Goal: Feedback & Contribution: Submit feedback/report problem

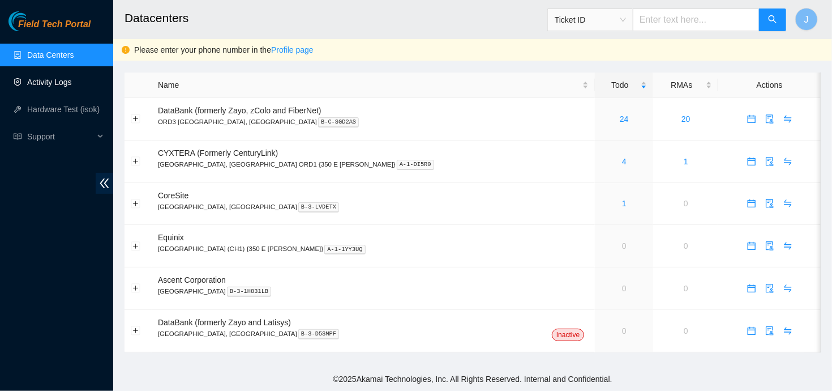
click at [72, 79] on link "Activity Logs" at bounding box center [49, 82] width 45 height 9
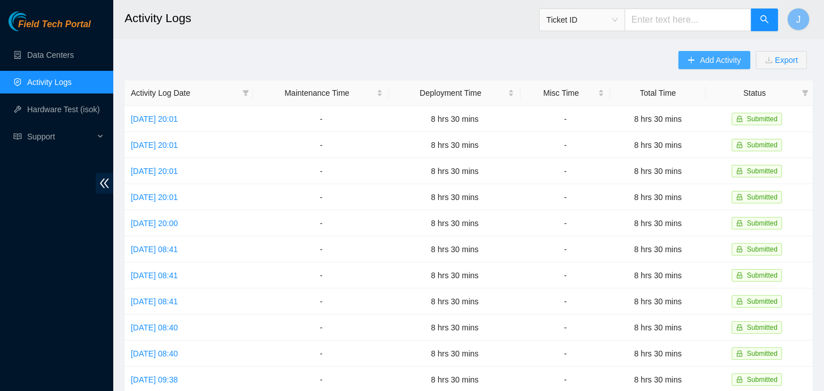
click at [699, 62] on button "Add Activity" at bounding box center [713, 60] width 71 height 18
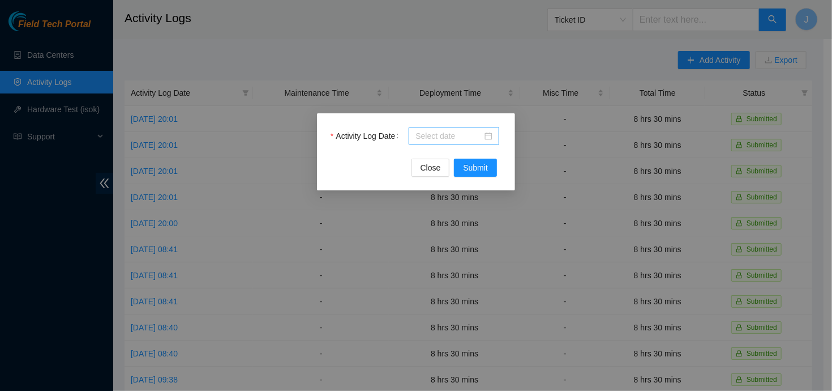
click at [455, 136] on input "Activity Log Date" at bounding box center [449, 136] width 67 height 12
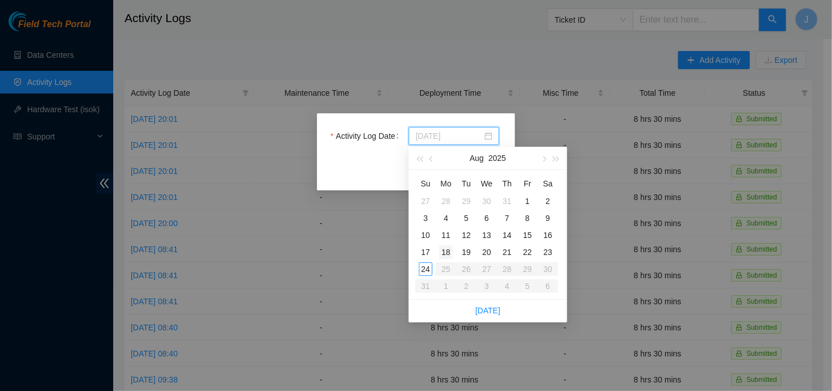
type input "2025-08-18"
click at [447, 249] on div "18" at bounding box center [446, 252] width 14 height 14
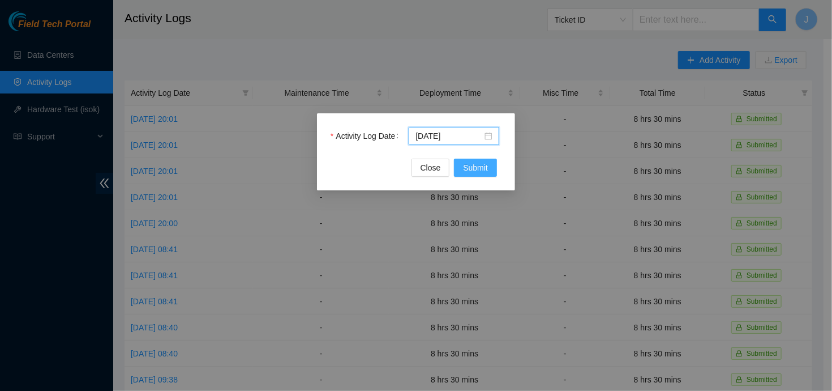
click at [479, 167] on span "Submit" at bounding box center [475, 167] width 25 height 12
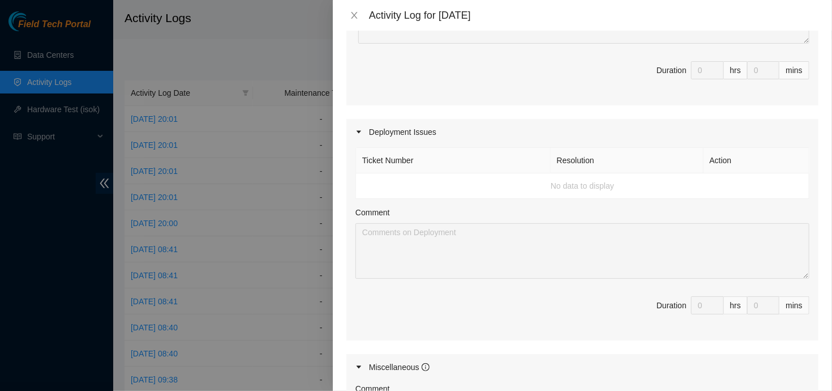
scroll to position [301, 0]
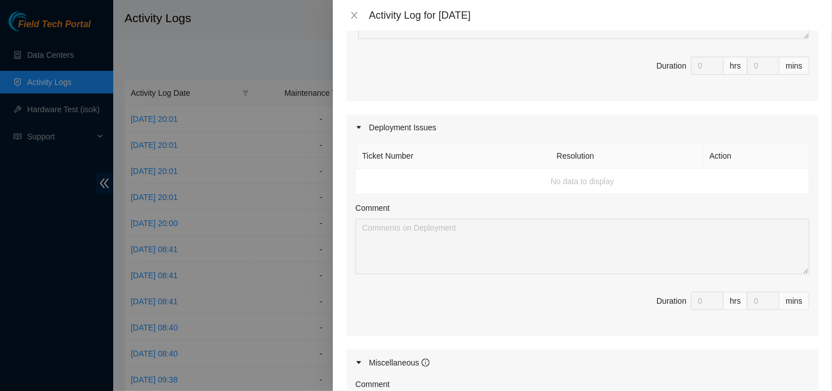
click at [487, 183] on td "No data to display" at bounding box center [583, 181] width 454 height 25
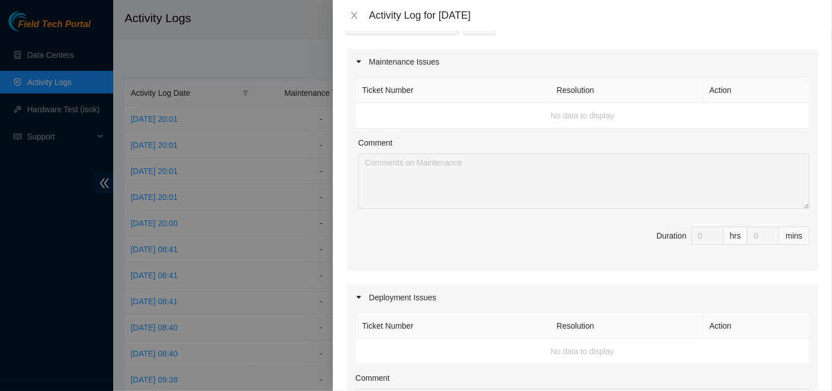
scroll to position [0, 0]
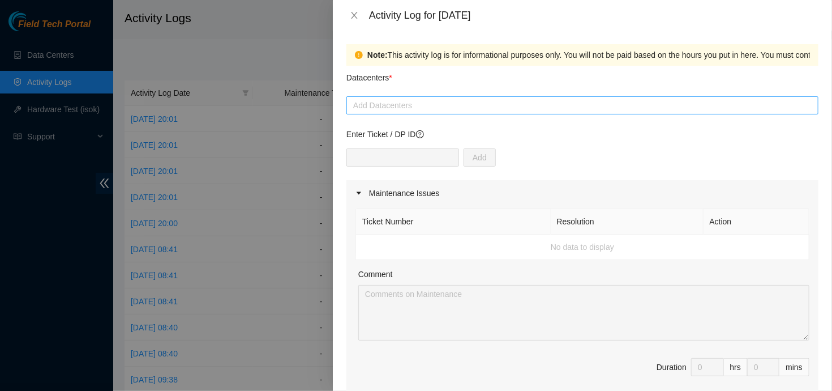
click at [512, 108] on div at bounding box center [582, 106] width 467 height 14
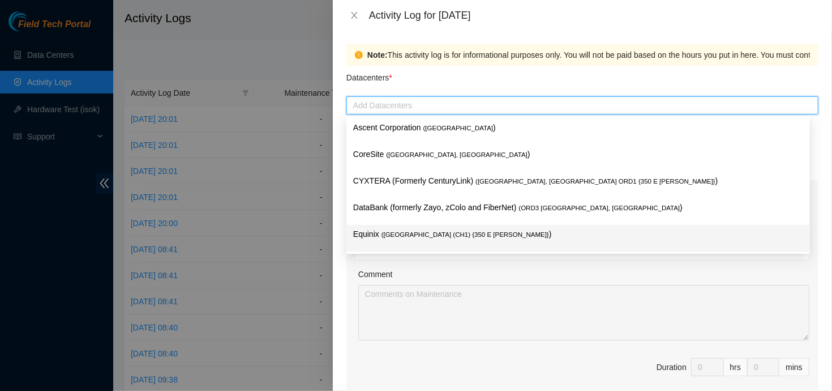
click at [498, 270] on div "Comment" at bounding box center [583, 276] width 451 height 17
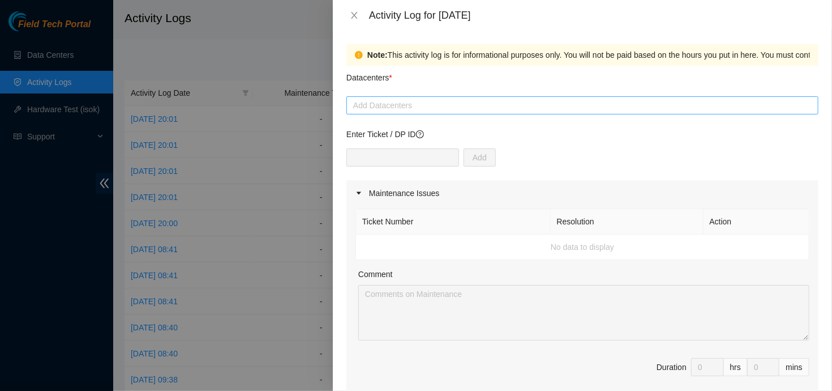
click at [515, 104] on div at bounding box center [582, 106] width 467 height 14
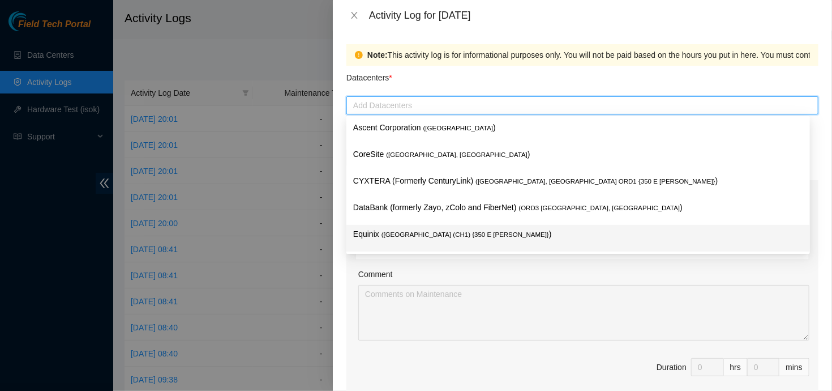
click at [461, 237] on span "( Chicago (CH1) {350 E Cermak}" at bounding box center [466, 234] width 168 height 7
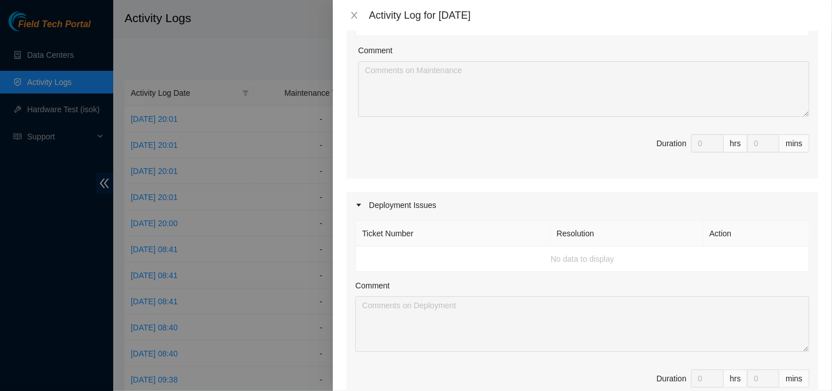
scroll to position [228, 0]
click at [434, 251] on td "No data to display" at bounding box center [583, 254] width 454 height 25
click at [442, 237] on th "Ticket Number" at bounding box center [453, 229] width 195 height 25
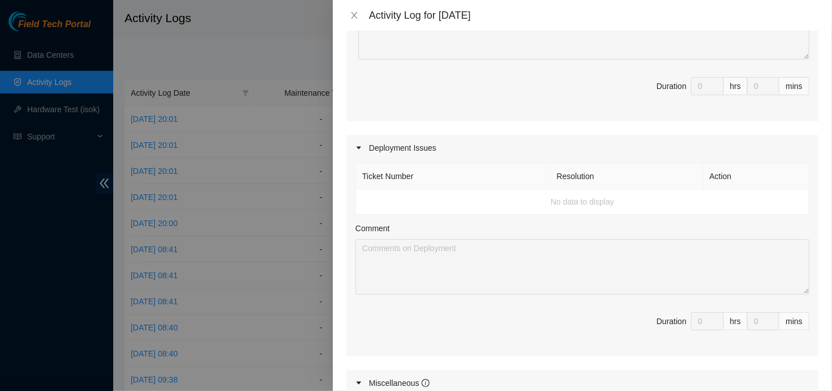
scroll to position [0, 0]
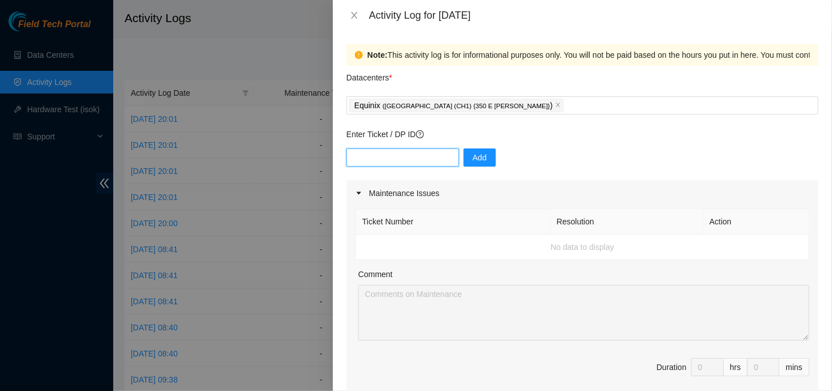
click at [405, 155] on input "text" at bounding box center [403, 157] width 113 height 18
paste input "DP83719 DP83720 DP83721 DP83722 DP83723"
type input "DP83719 DP83720 DP83721 DP83722 DP83723"
click at [473, 154] on span "Add" at bounding box center [480, 157] width 14 height 12
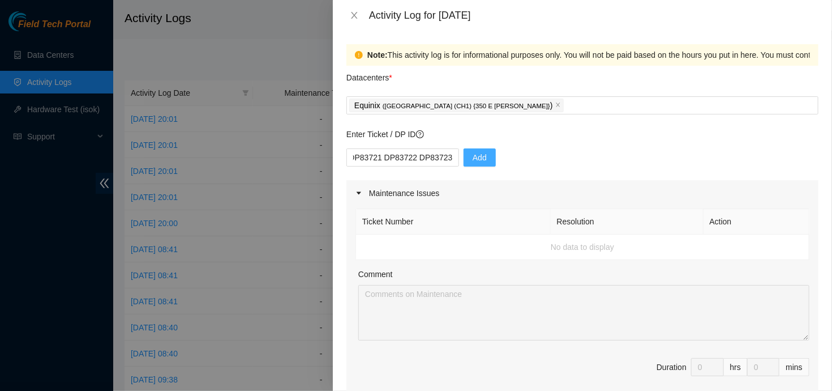
scroll to position [0, 0]
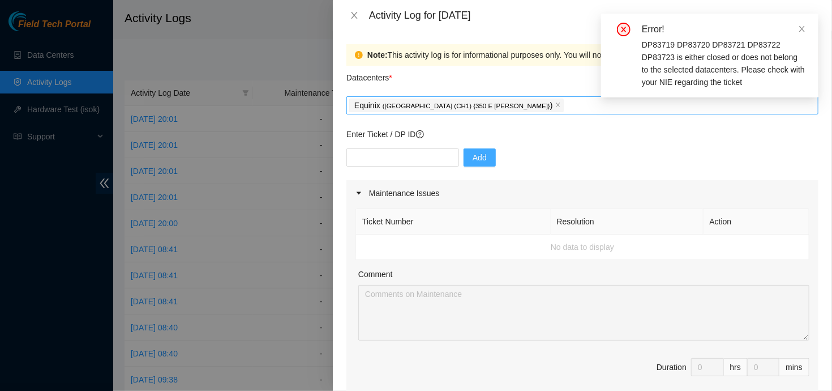
click at [503, 103] on div "Equinix ( Chicago (CH1) {350 E Cermak} )" at bounding box center [582, 105] width 467 height 16
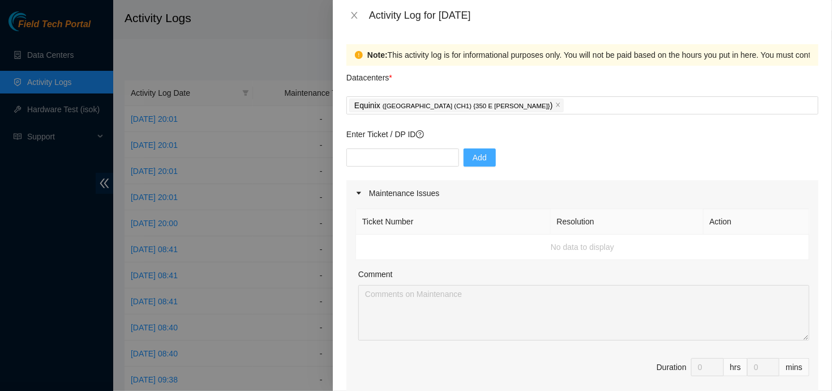
click at [526, 83] on div "Datacenters *" at bounding box center [583, 81] width 472 height 31
click at [555, 104] on icon "close" at bounding box center [558, 105] width 6 height 6
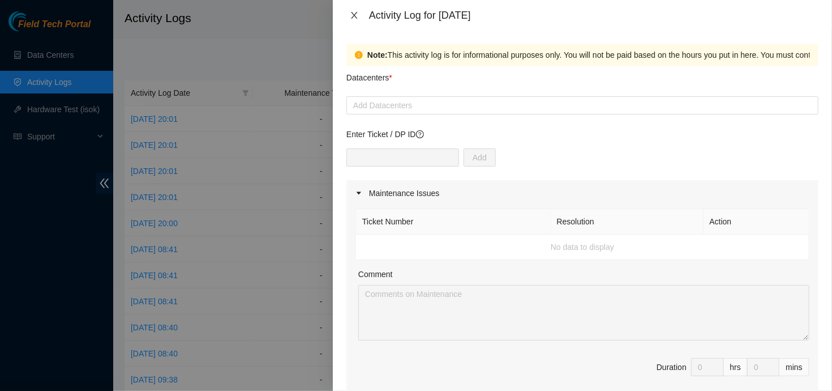
click at [353, 13] on icon "close" at bounding box center [354, 15] width 9 height 9
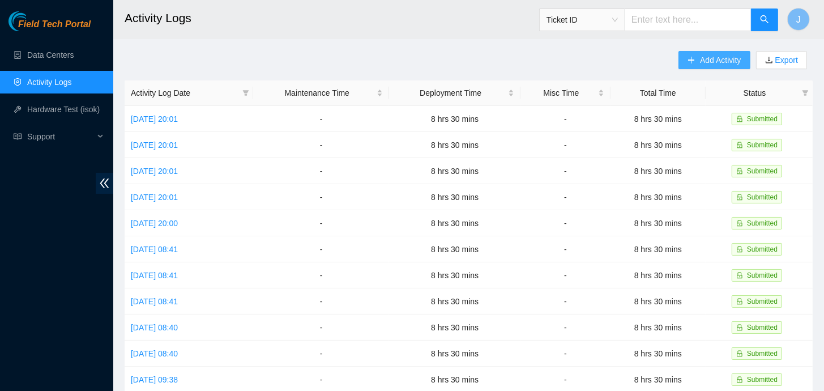
click at [699, 58] on button "Add Activity" at bounding box center [713, 60] width 71 height 18
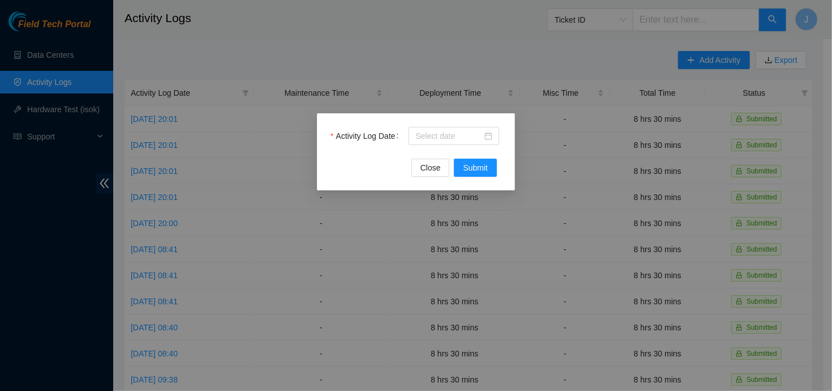
click at [471, 55] on div "Activity Log Date Close Submit" at bounding box center [416, 195] width 832 height 391
click at [55, 48] on div "Activity Log Date Close Submit" at bounding box center [416, 195] width 832 height 391
click at [434, 176] on button "Close" at bounding box center [431, 168] width 39 height 18
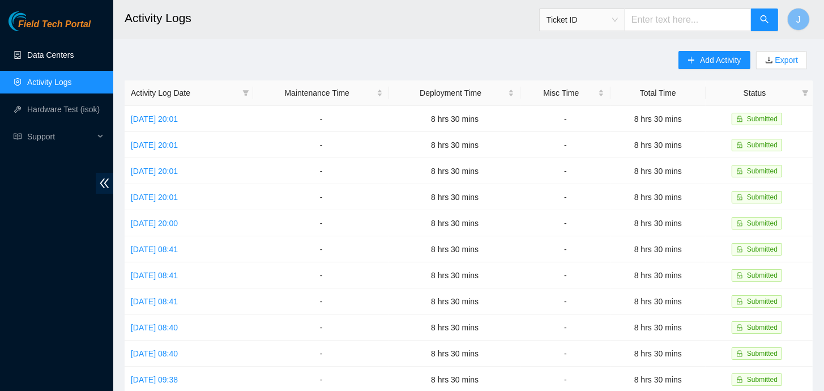
click at [57, 57] on link "Data Centers" at bounding box center [50, 54] width 46 height 9
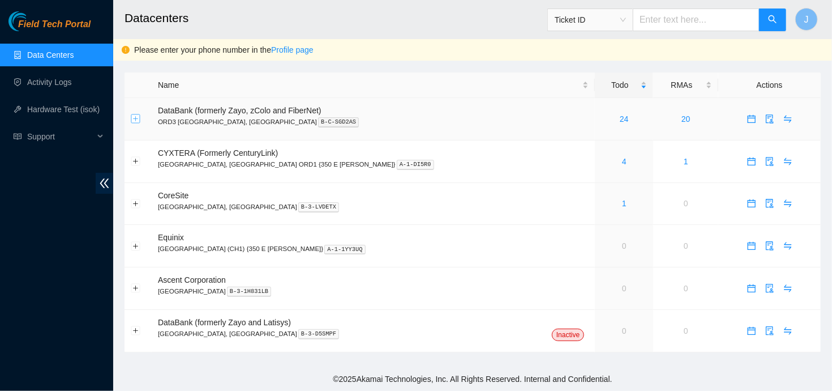
click at [134, 121] on button "Expand row" at bounding box center [135, 118] width 9 height 9
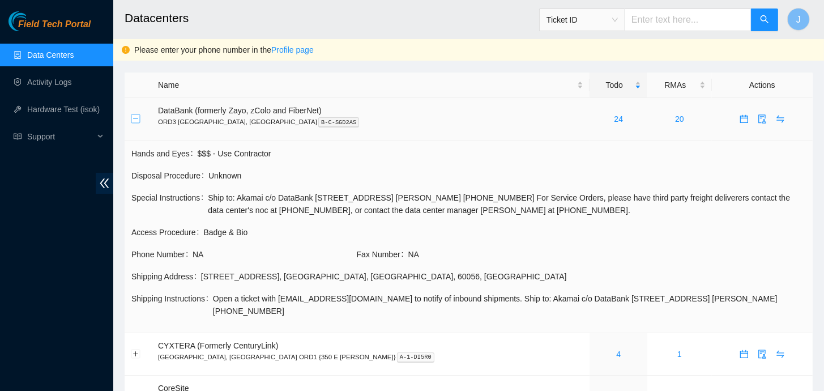
click at [134, 121] on button "Collapse row" at bounding box center [135, 118] width 9 height 9
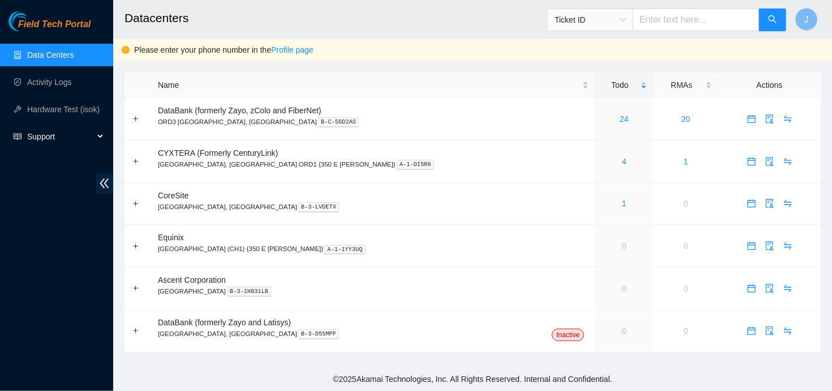
click at [82, 138] on span "Support" at bounding box center [60, 136] width 67 height 23
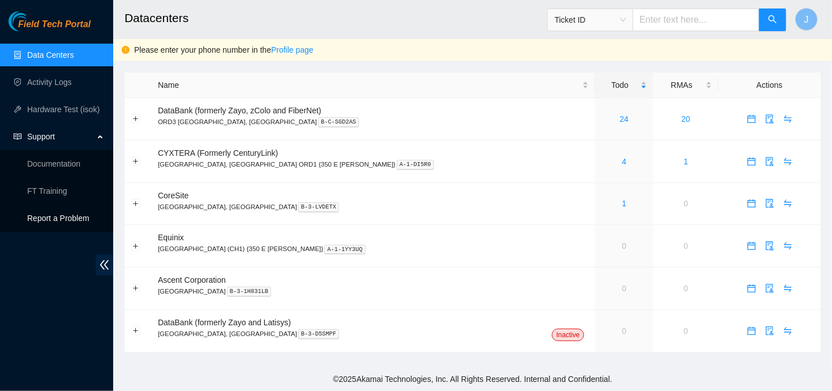
click at [63, 224] on p "Report a Problem" at bounding box center [65, 218] width 77 height 23
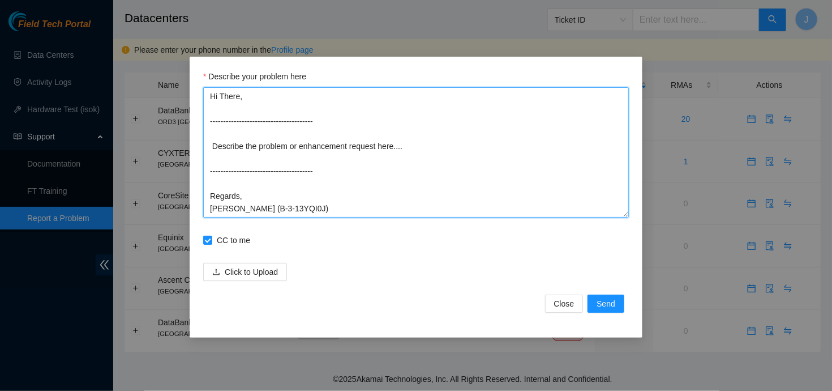
click at [288, 144] on textarea "Hi There, --------------------------------------- Describe the problem or enhan…" at bounding box center [416, 152] width 426 height 130
drag, startPoint x: 407, startPoint y: 151, endPoint x: 211, endPoint y: 144, distance: 196.0
click at [211, 144] on textarea "Hi There, --------------------------------------- Describe the problem or enhan…" at bounding box center [416, 152] width 426 height 130
type textarea "Hi There, --------------------------------------- I need to have the QTS site a…"
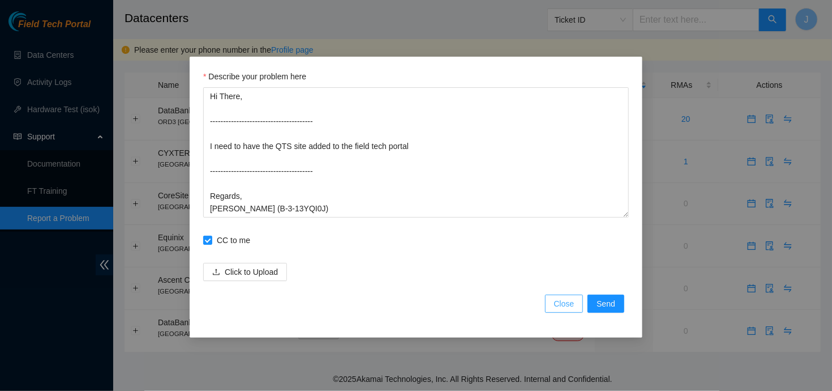
click at [571, 305] on span "Close" at bounding box center [564, 303] width 20 height 12
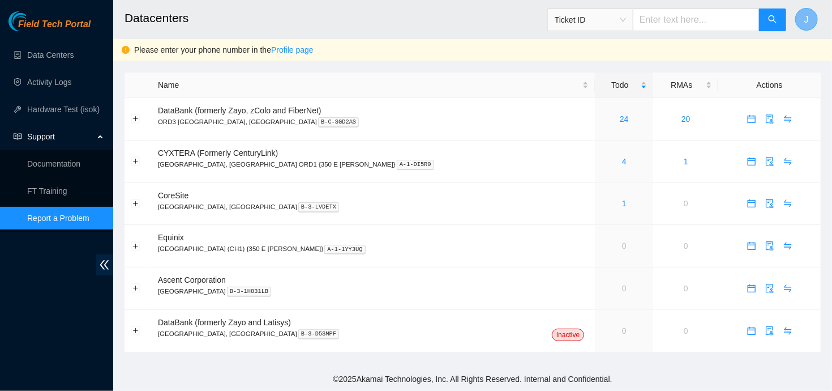
click at [800, 26] on button "J" at bounding box center [807, 19] width 23 height 23
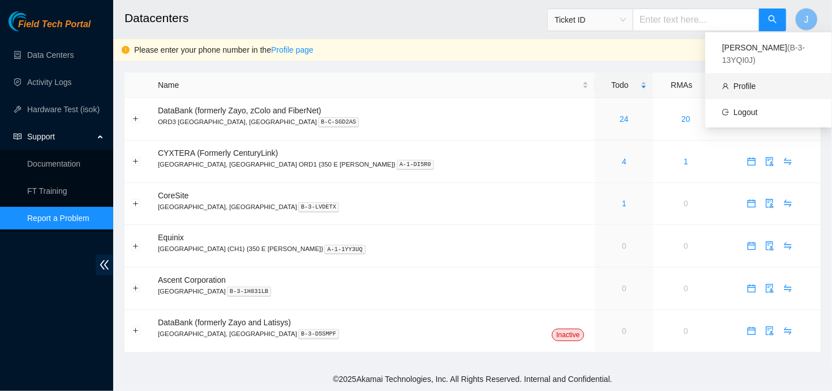
click at [742, 82] on link "Profile" at bounding box center [745, 86] width 23 height 9
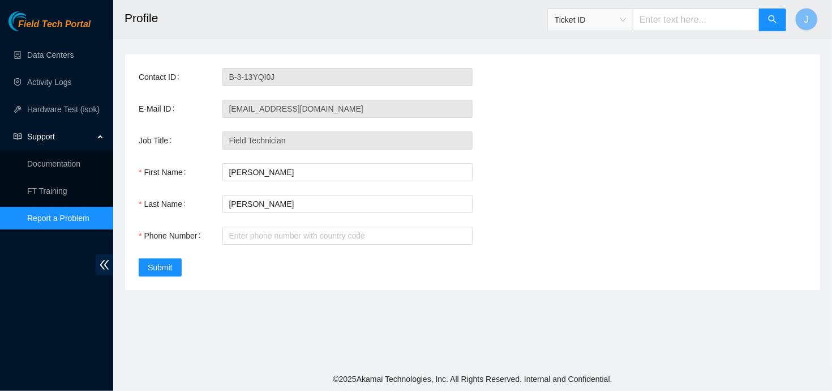
click at [70, 97] on ul "Data Centers Activity Logs Hardware Test (isok) Support Documentation FT Traini…" at bounding box center [56, 136] width 113 height 190
click at [60, 110] on link "Hardware Test (isok)" at bounding box center [63, 109] width 72 height 9
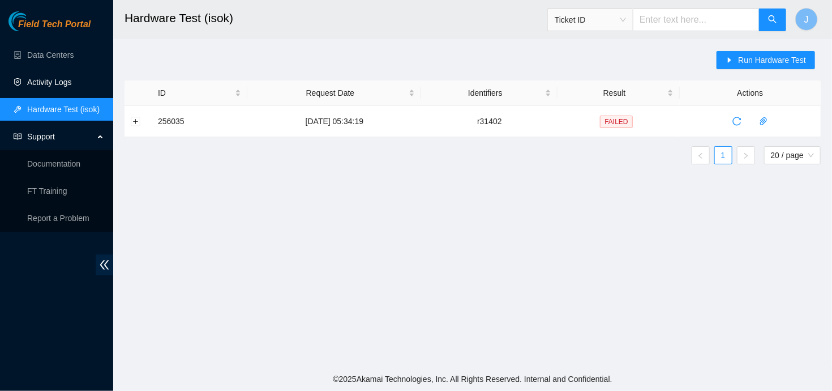
click at [72, 78] on link "Activity Logs" at bounding box center [49, 82] width 45 height 9
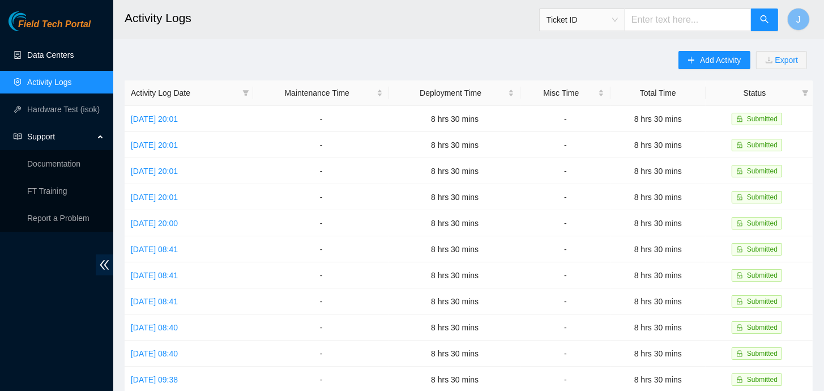
click at [65, 50] on link "Data Centers" at bounding box center [50, 54] width 46 height 9
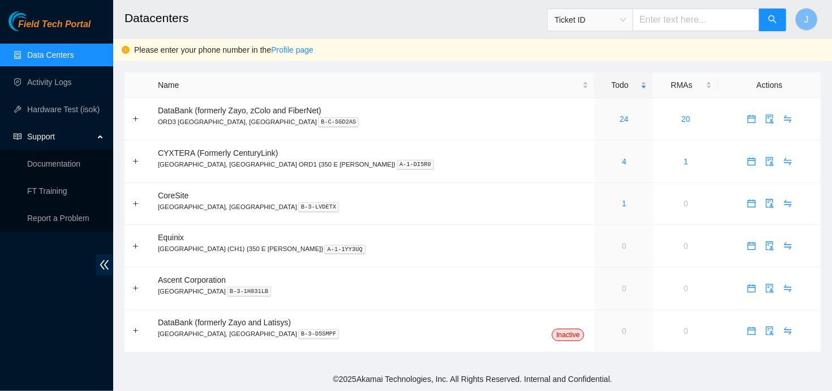
click at [251, 19] on h2 "Datacenters" at bounding box center [408, 18] width 567 height 36
click at [63, 213] on p "Report a Problem" at bounding box center [65, 218] width 77 height 23
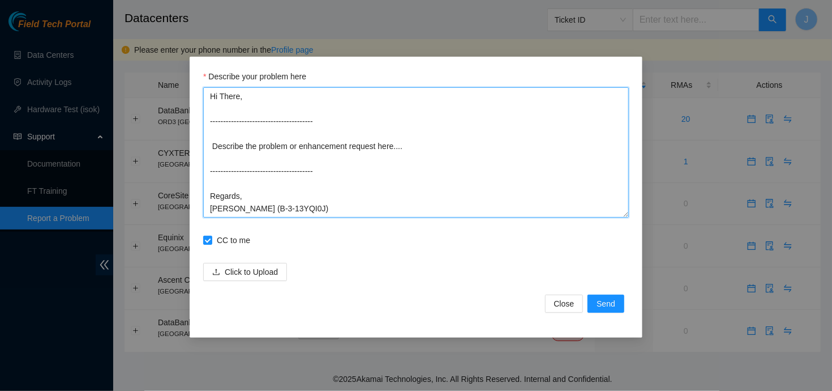
drag, startPoint x: 211, startPoint y: 146, endPoint x: 402, endPoint y: 151, distance: 190.9
click at [402, 151] on textarea "Hi There, --------------------------------------- Describe the problem or enhan…" at bounding box center [416, 152] width 426 height 130
paste textarea "ORD-QTS-CHICAGO:B-P-3D8RHWL"
drag, startPoint x: 238, startPoint y: 198, endPoint x: 208, endPoint y: 194, distance: 30.3
click at [208, 194] on textarea "Hi There, --------------------------------------- Please add ORD-QTS-CHICAGO:B-…" at bounding box center [416, 152] width 426 height 130
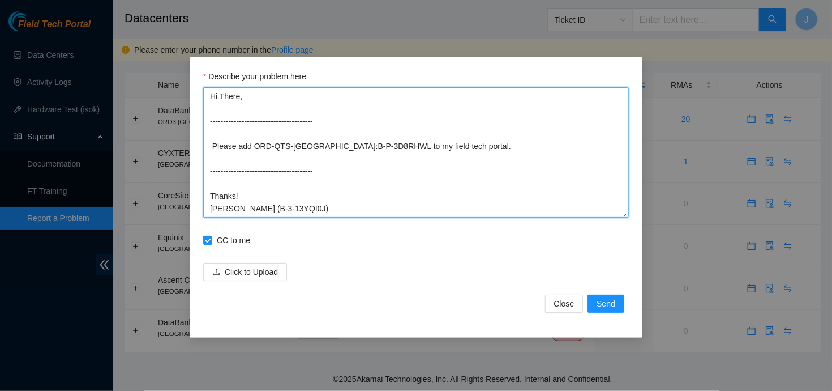
click at [362, 160] on textarea "Hi There, --------------------------------------- Please add ORD-QTS-CHICAGO:B-…" at bounding box center [416, 152] width 426 height 130
type textarea "Hi There, --------------------------------------- Please add ORD-QTS-CHICAGO:B-…"
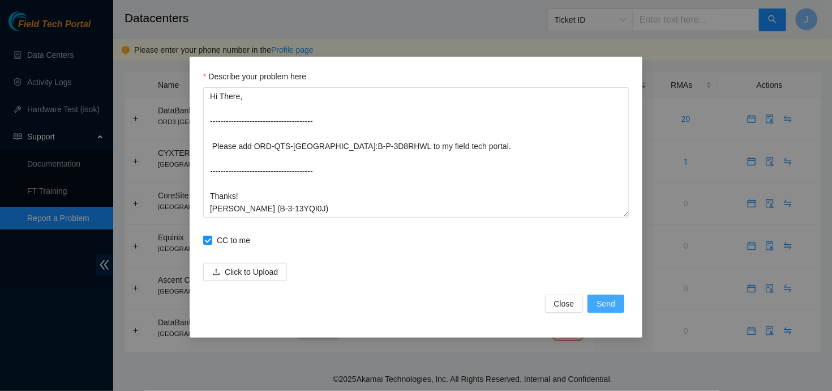
click at [606, 304] on span "Send" at bounding box center [606, 303] width 19 height 12
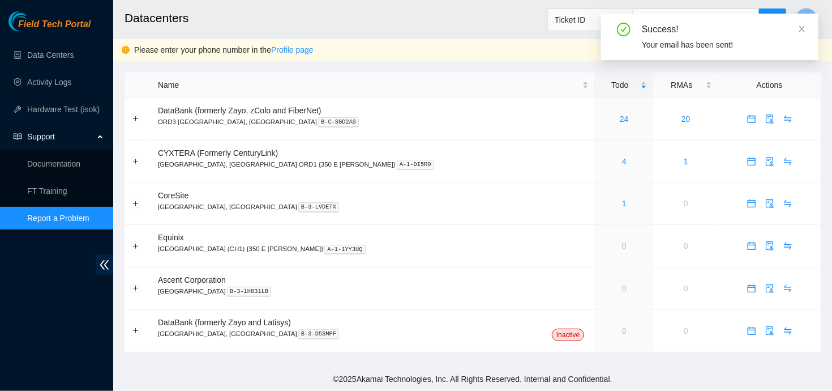
click at [807, 35] on div "Success! Your email has been sent!" at bounding box center [709, 37] width 217 height 46
click at [806, 31] on icon "close" at bounding box center [802, 29] width 8 height 8
